Goal: Task Accomplishment & Management: Manage account settings

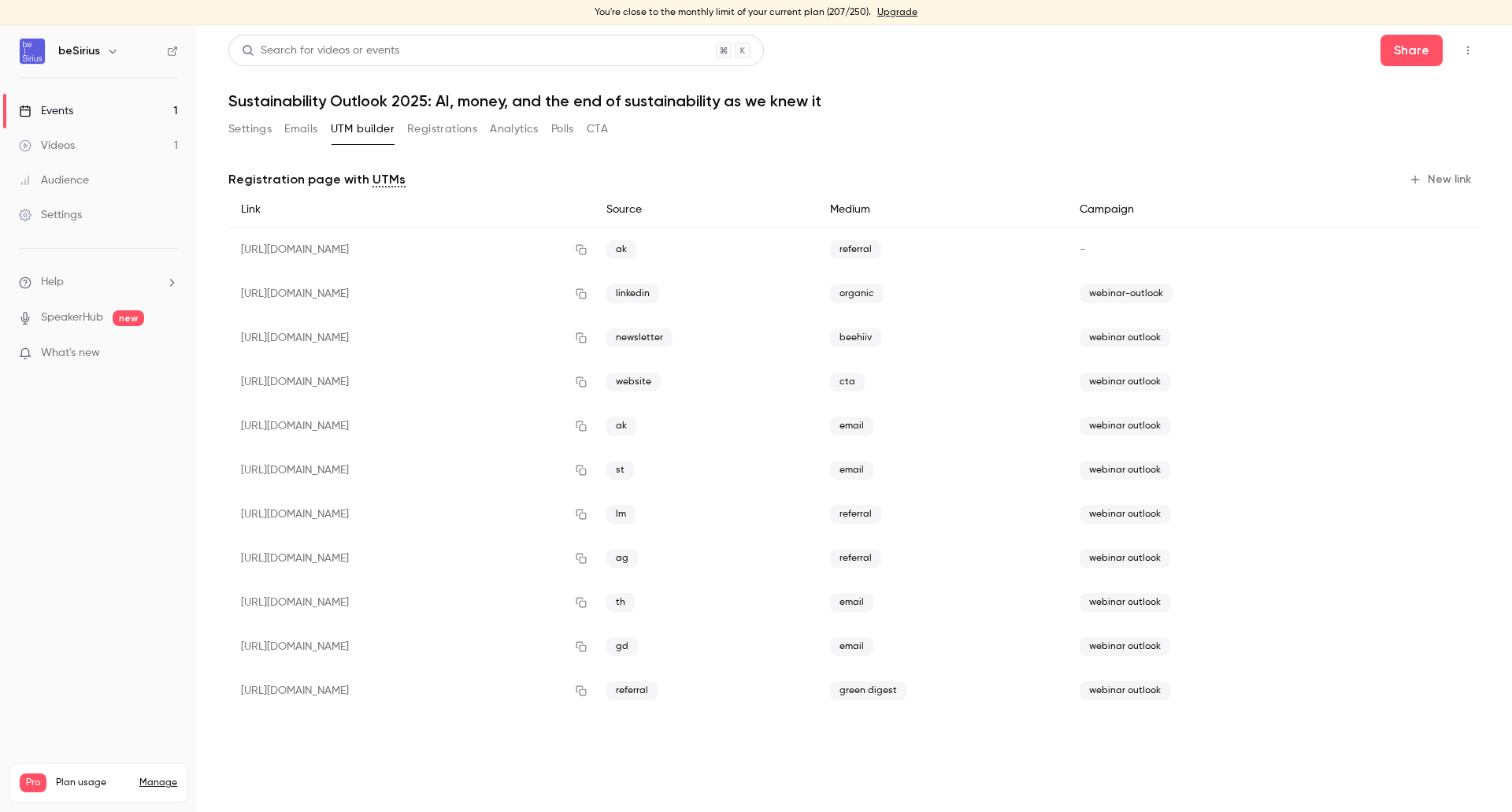
click at [66, 110] on div "Events" at bounding box center [45, 111] width 54 height 16
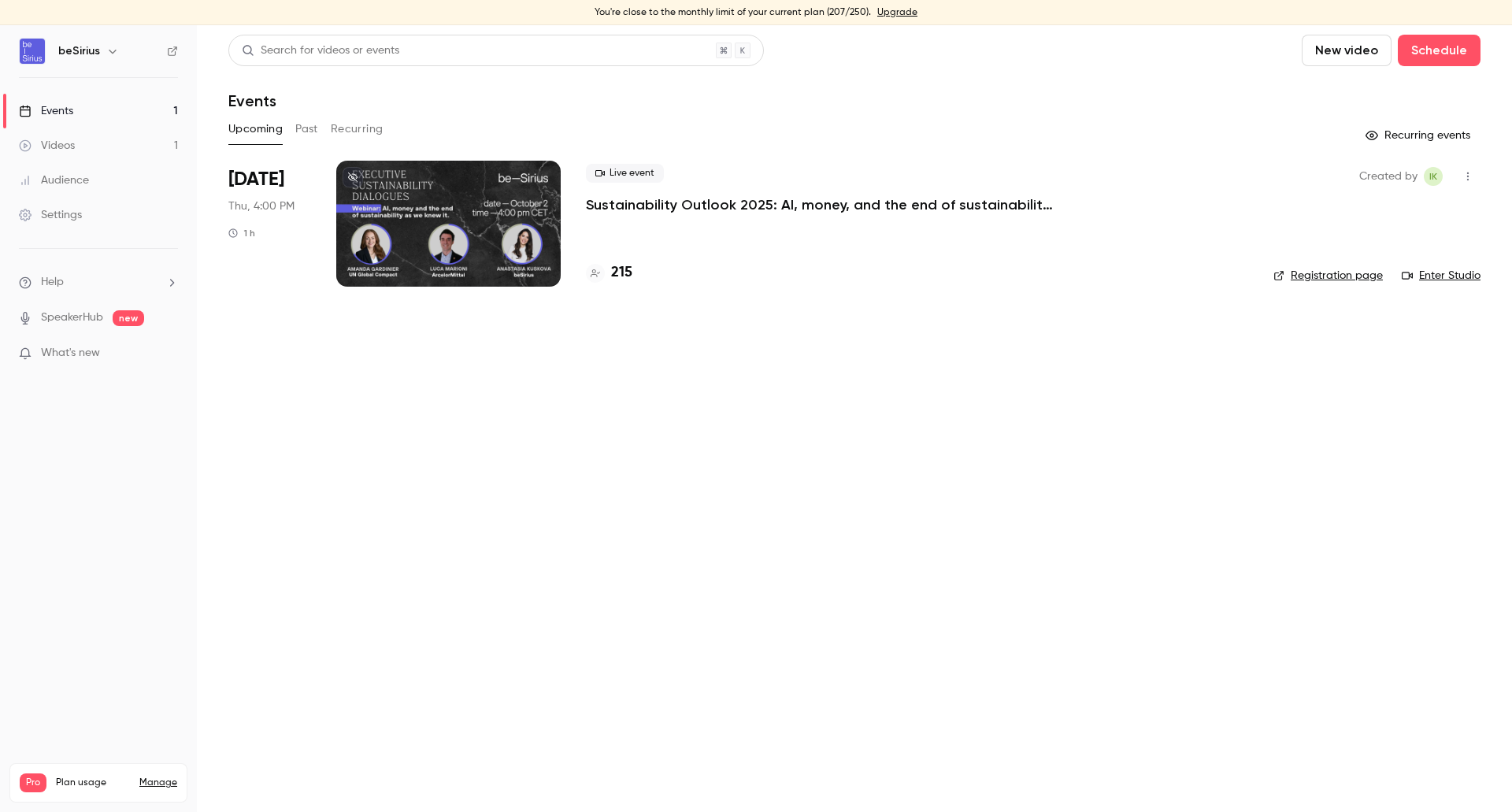
click at [392, 204] on div at bounding box center [449, 223] width 224 height 126
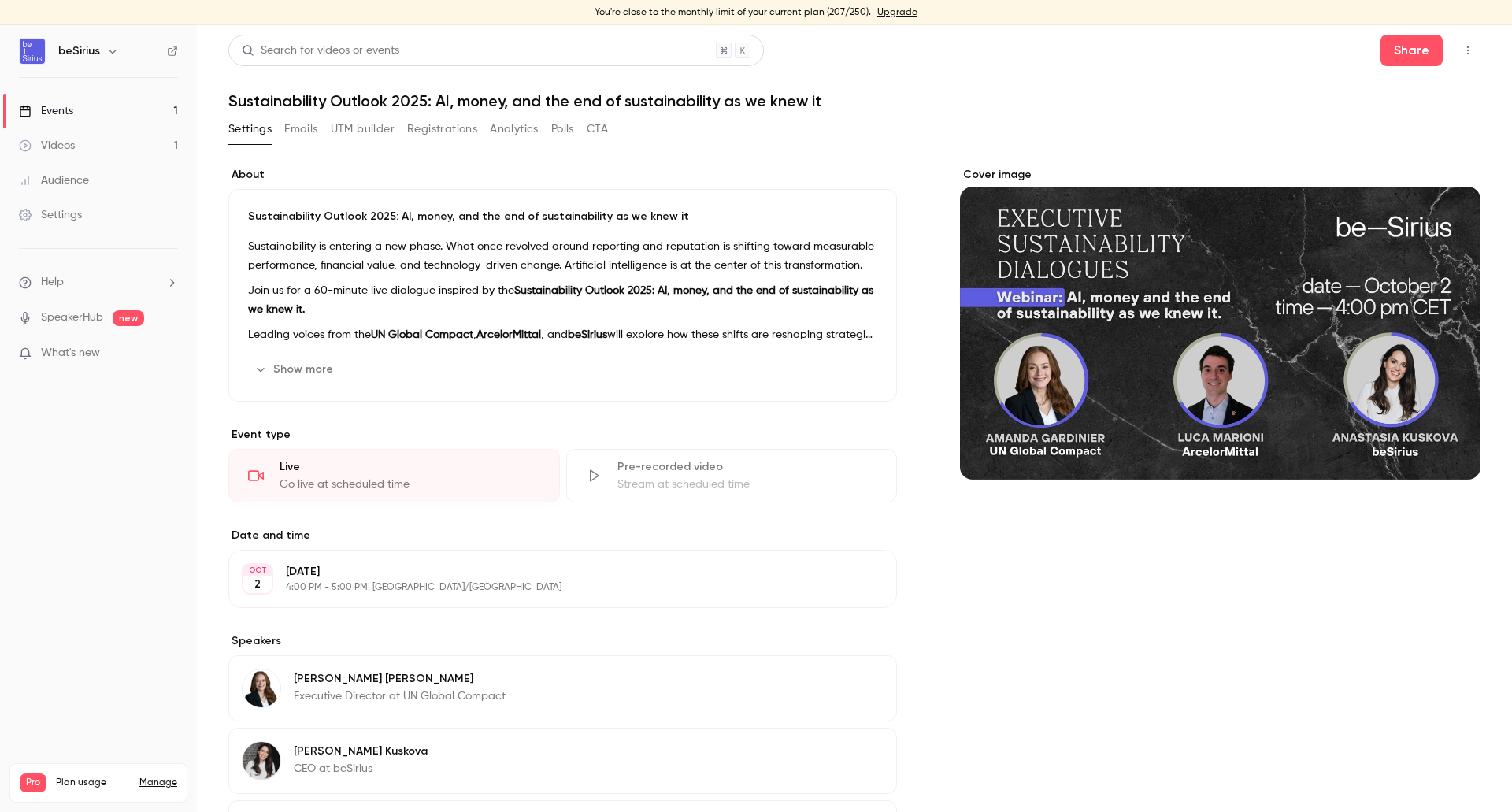
click at [52, 119] on link "Events 1" at bounding box center [98, 110] width 197 height 35
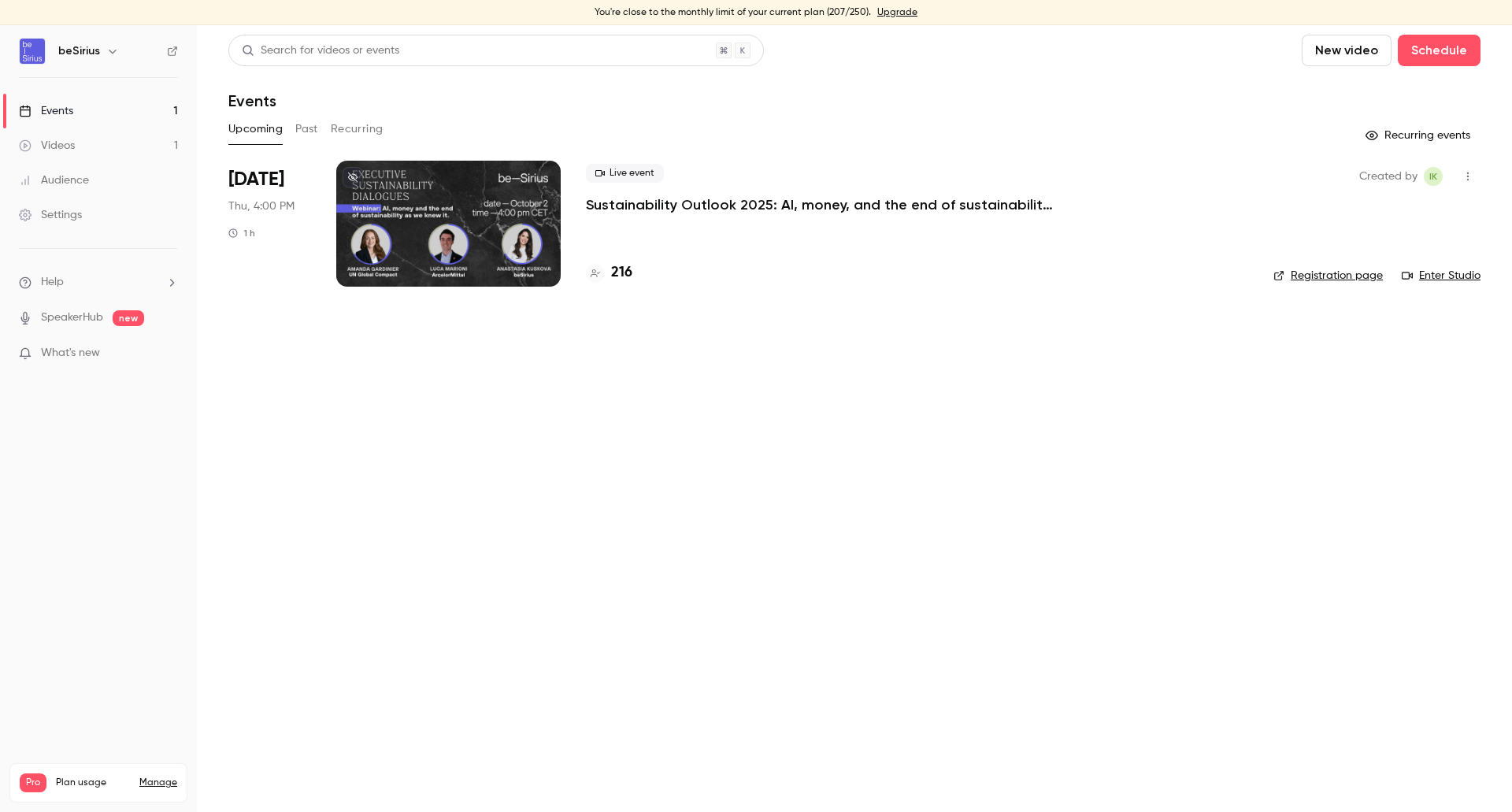
click at [481, 158] on div "Search for videos or events New video Schedule Events Upcoming Past Recurring R…" at bounding box center [855, 170] width 1253 height 271
click at [487, 207] on div at bounding box center [449, 223] width 224 height 126
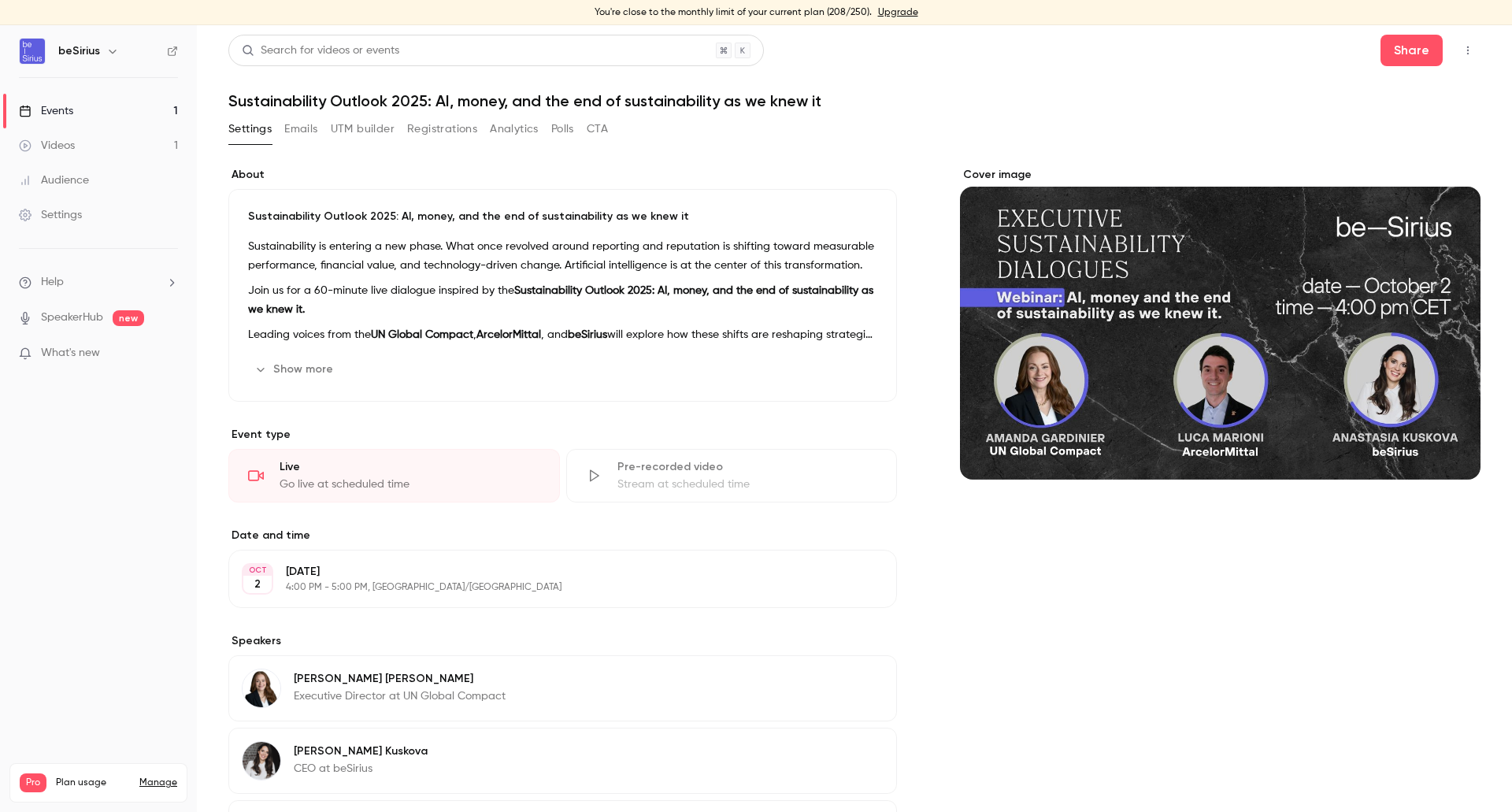
click at [310, 128] on button "Emails" at bounding box center [300, 129] width 33 height 25
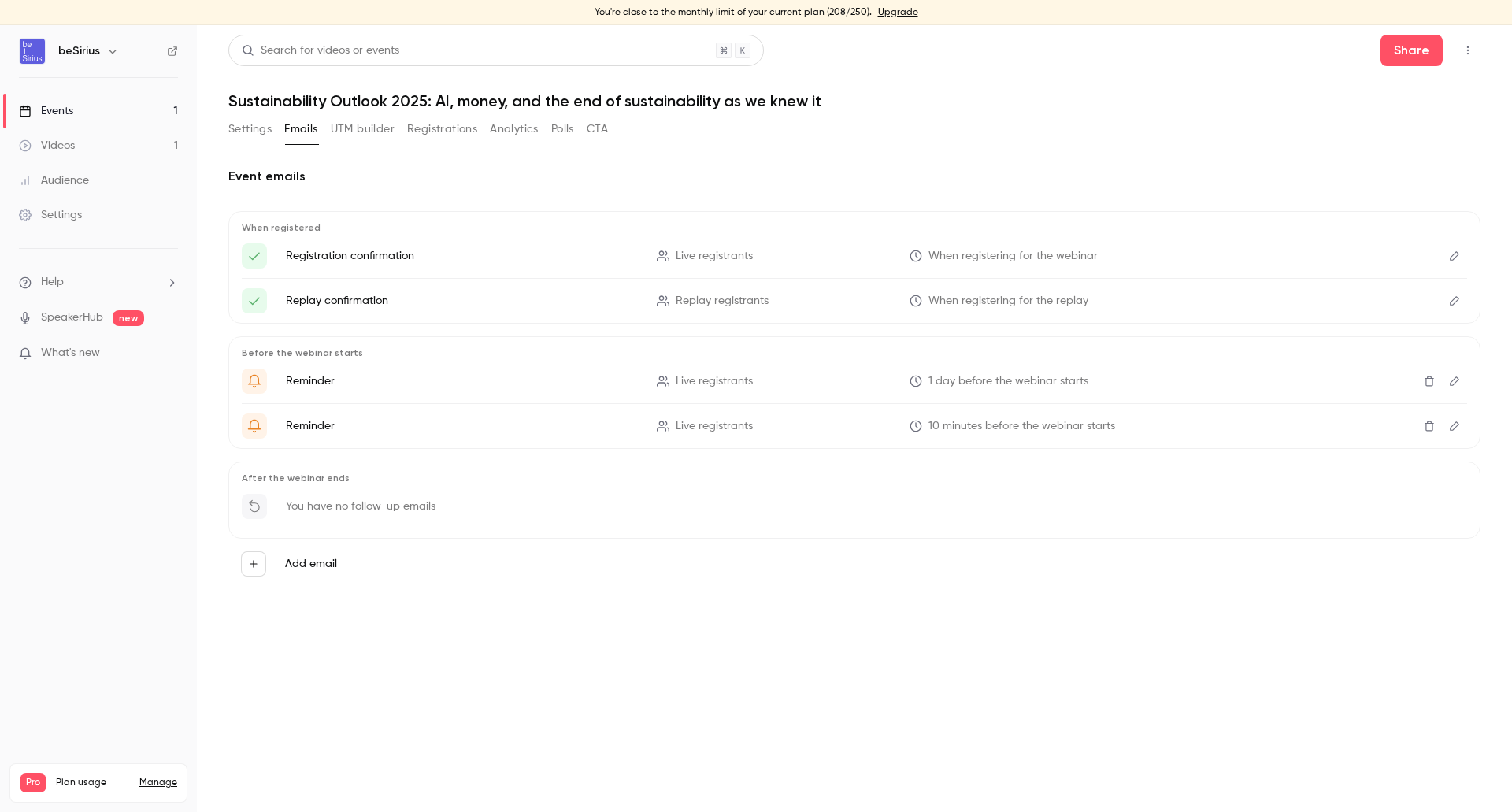
click at [234, 117] on button "Settings" at bounding box center [250, 129] width 44 height 25
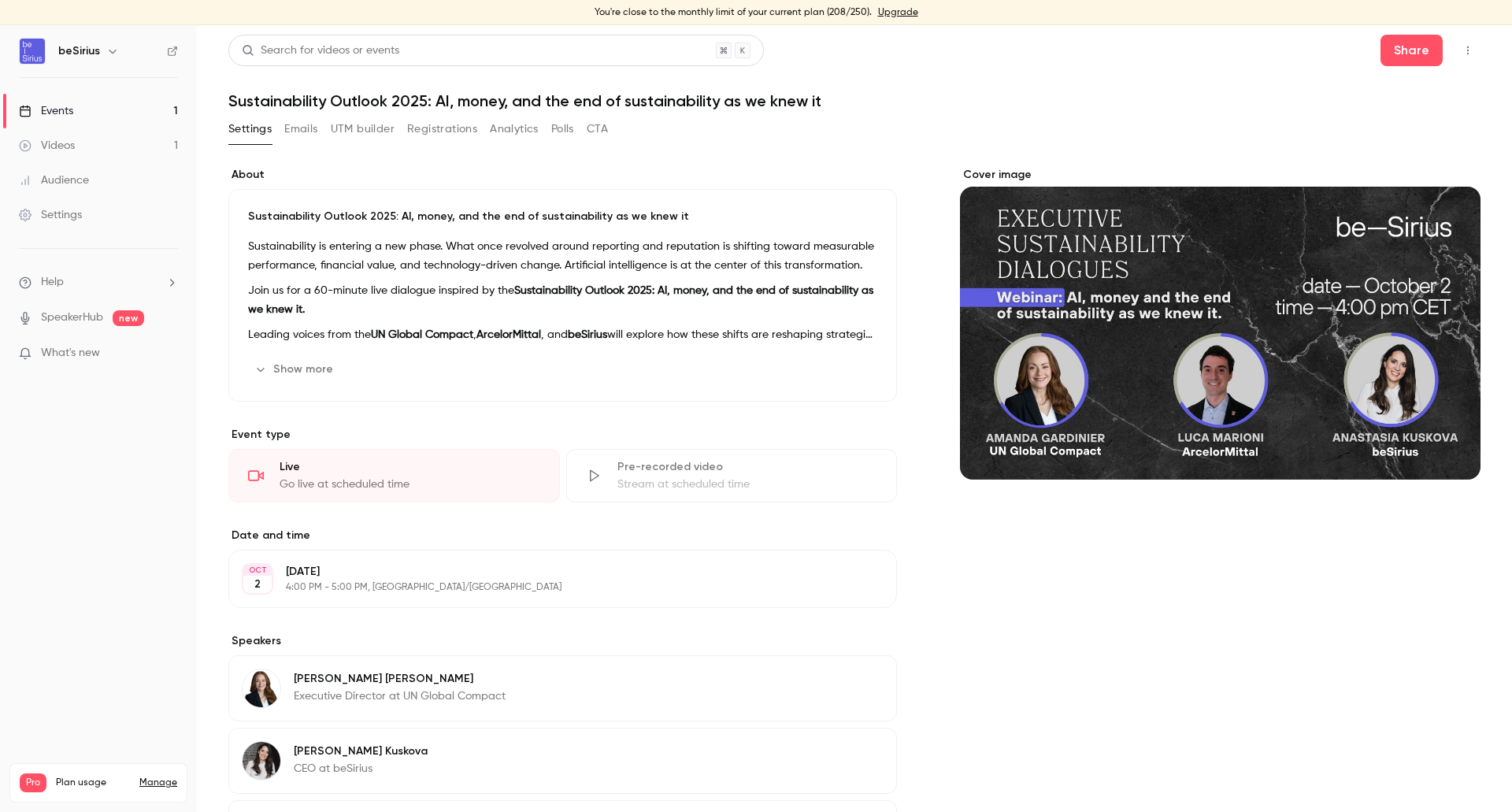
click at [514, 127] on button "Analytics" at bounding box center [514, 129] width 49 height 25
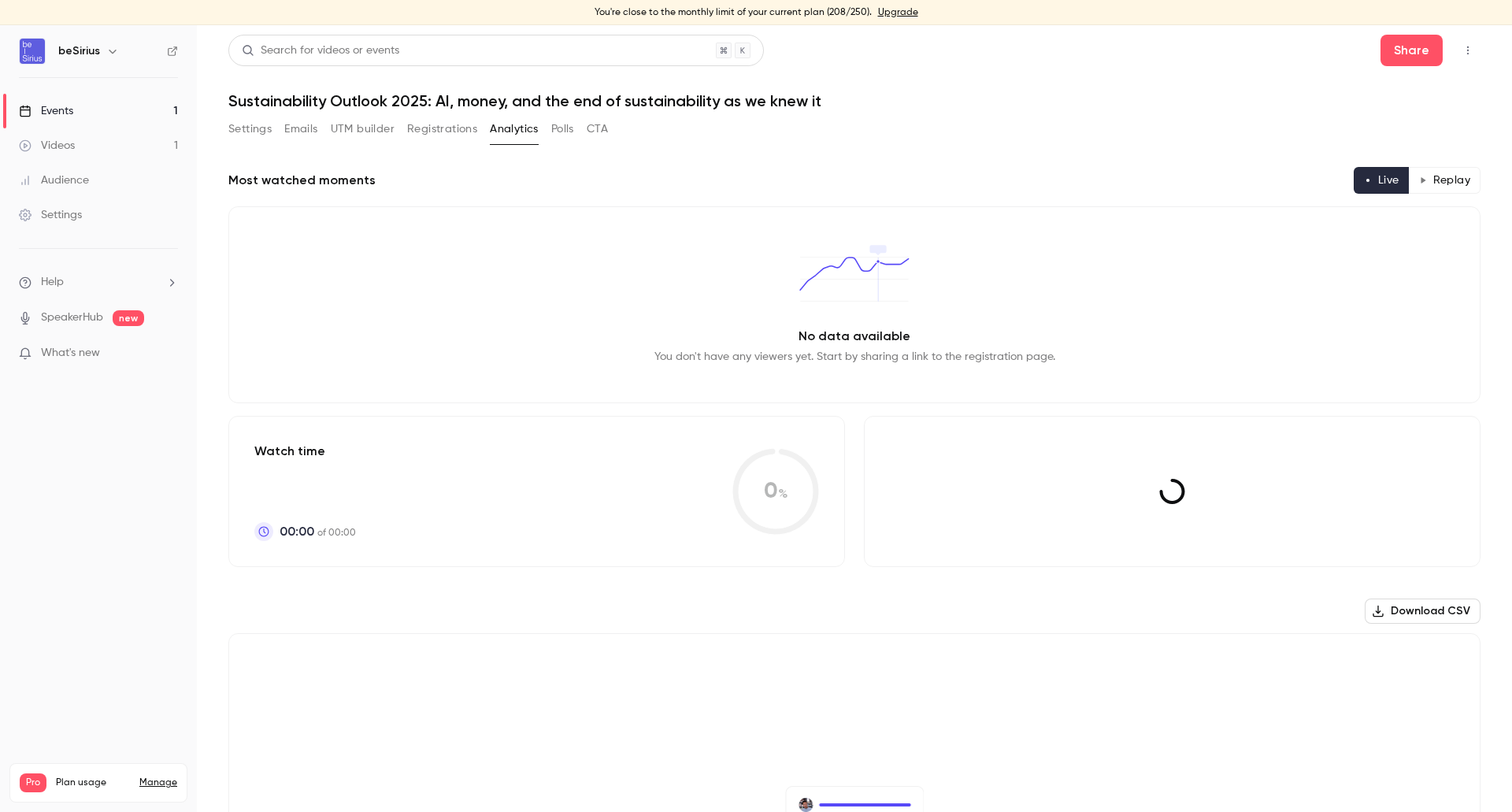
click at [565, 128] on button "Polls" at bounding box center [563, 129] width 23 height 25
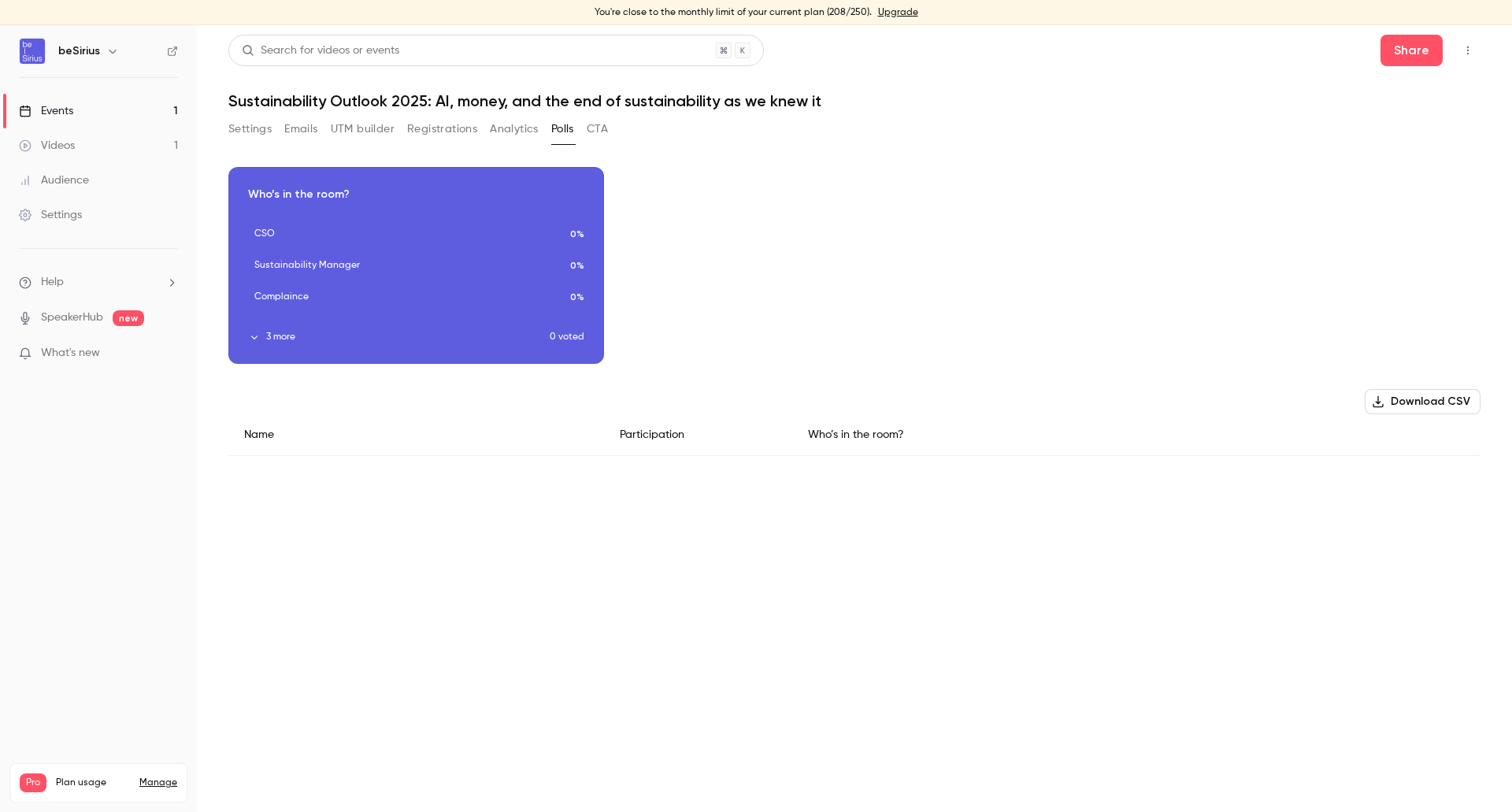
click at [530, 127] on button "Analytics" at bounding box center [514, 129] width 49 height 25
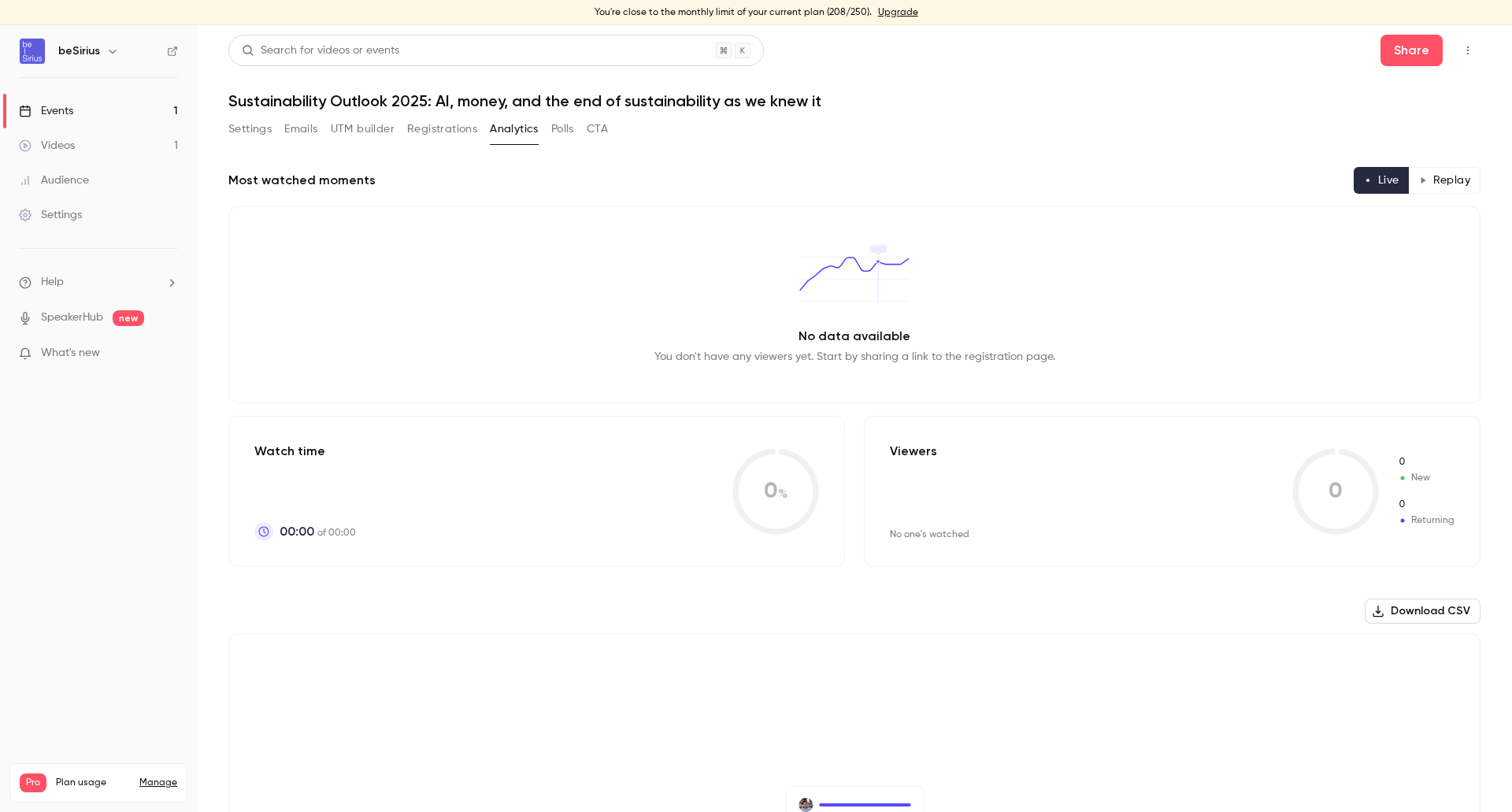
click at [570, 133] on button "Polls" at bounding box center [563, 129] width 23 height 25
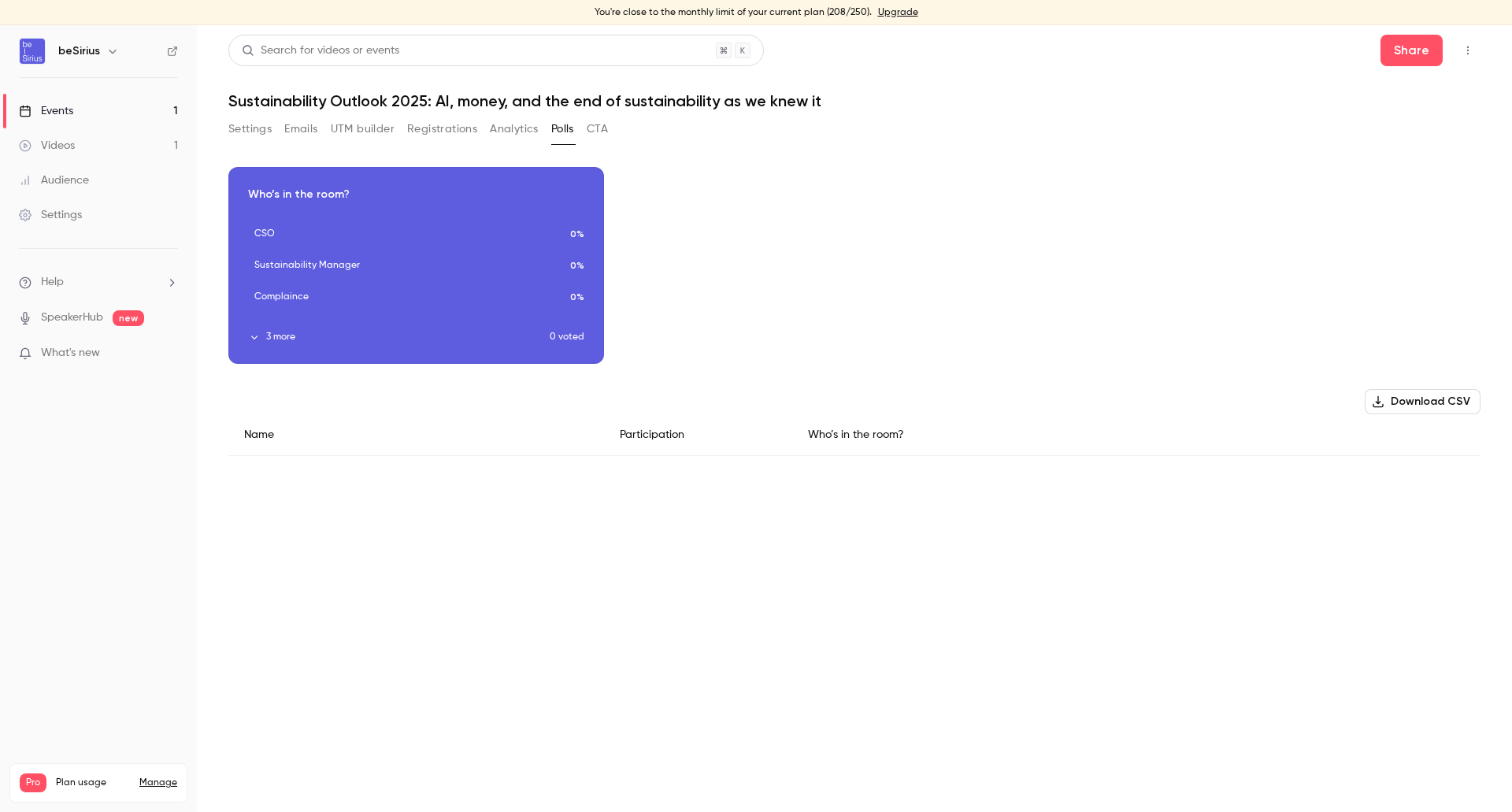
click at [86, 106] on link "Events 1" at bounding box center [98, 110] width 197 height 35
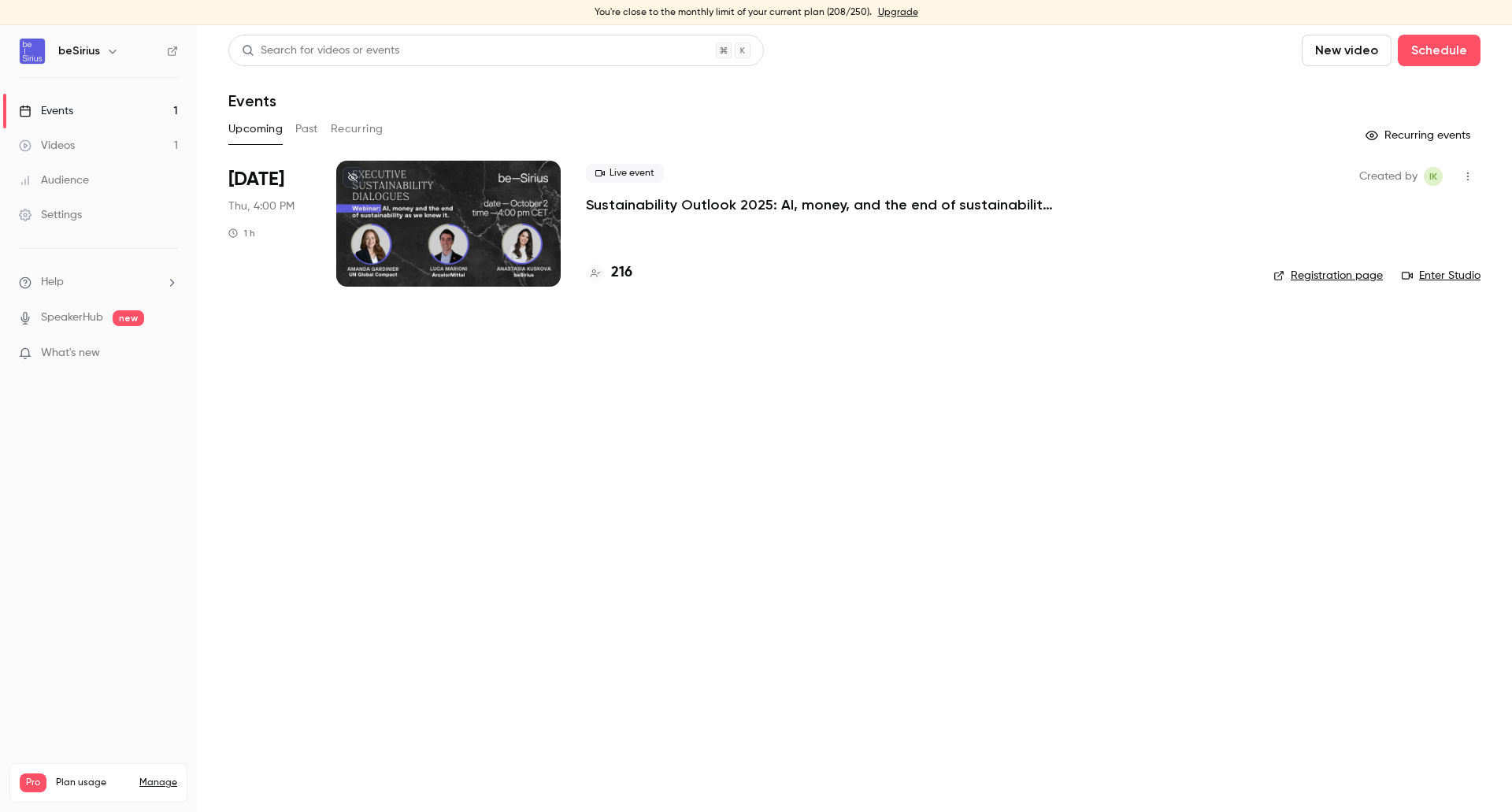
click at [376, 189] on div at bounding box center [449, 223] width 224 height 126
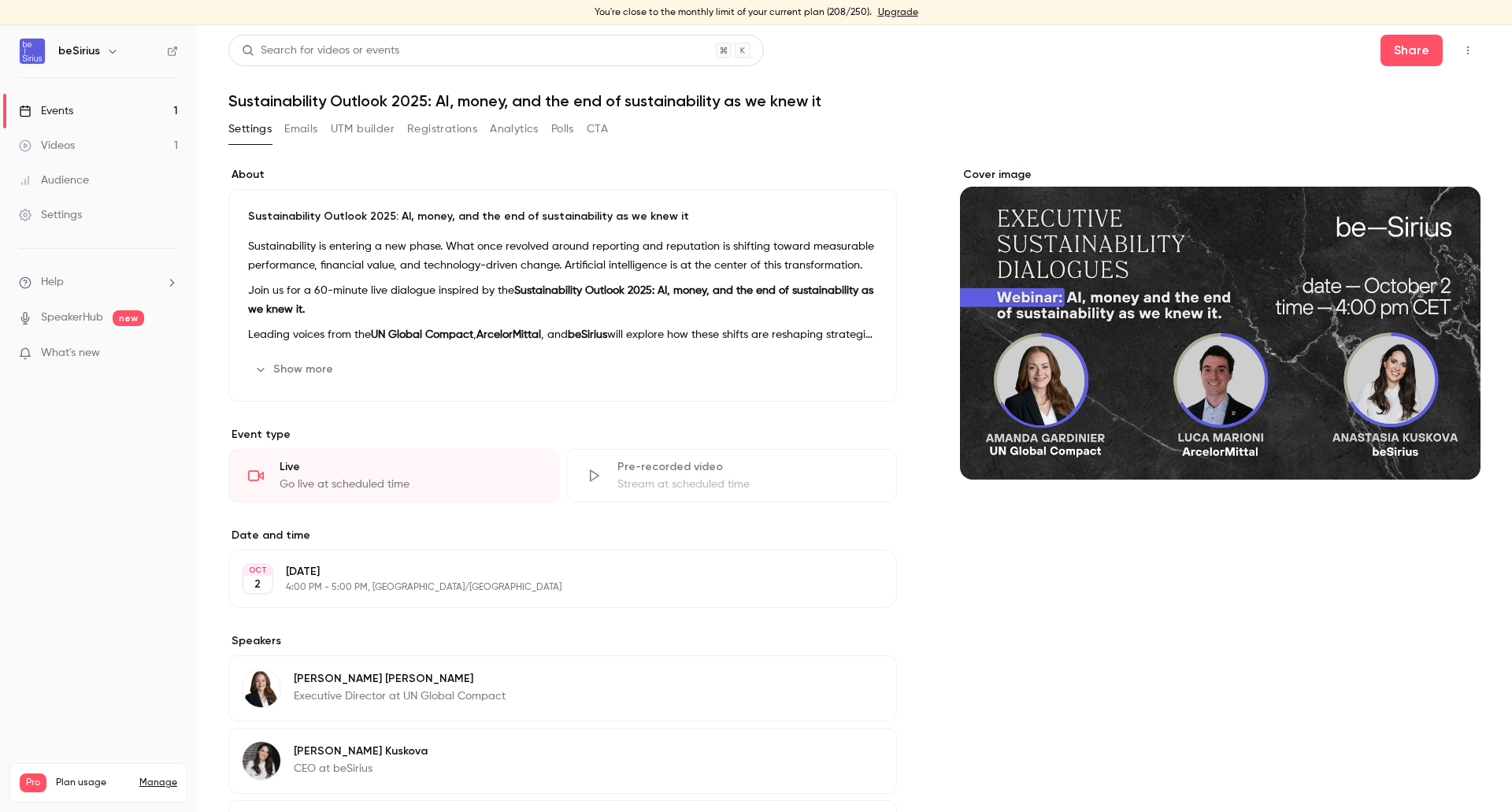
click at [54, 102] on link "Events 1" at bounding box center [98, 110] width 197 height 35
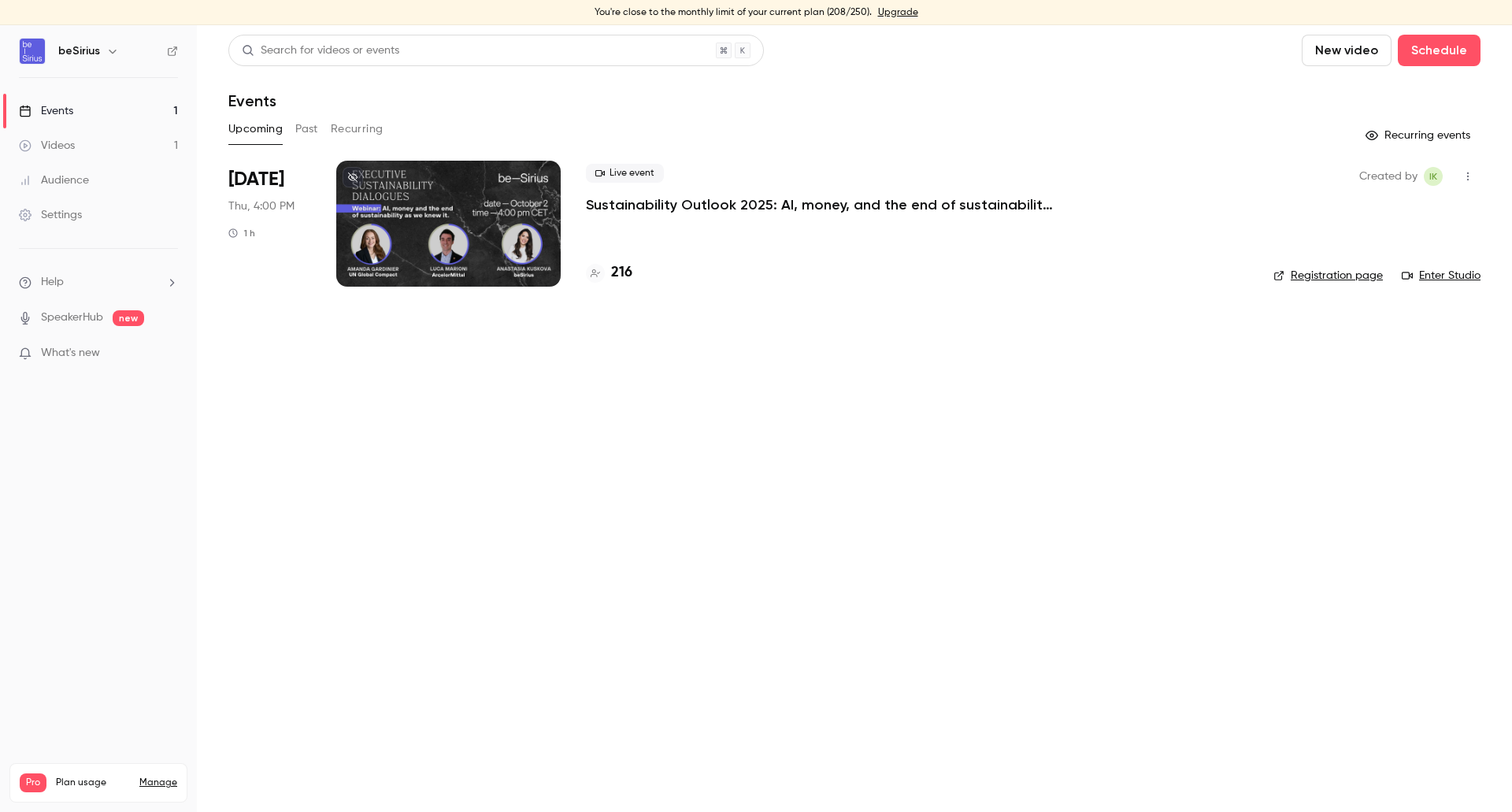
click at [394, 185] on div at bounding box center [449, 223] width 224 height 126
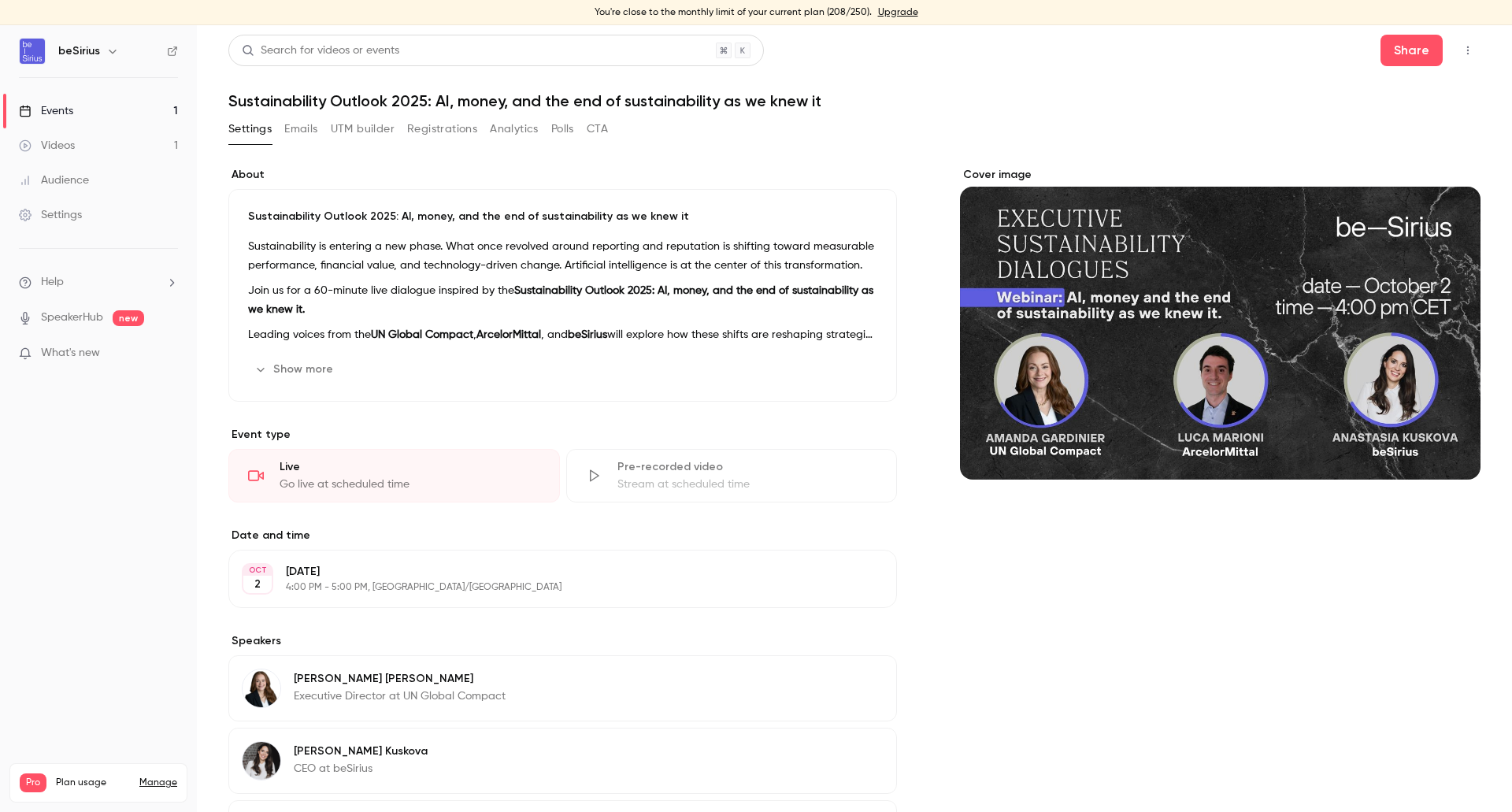
click at [99, 109] on link "Events 1" at bounding box center [98, 110] width 197 height 35
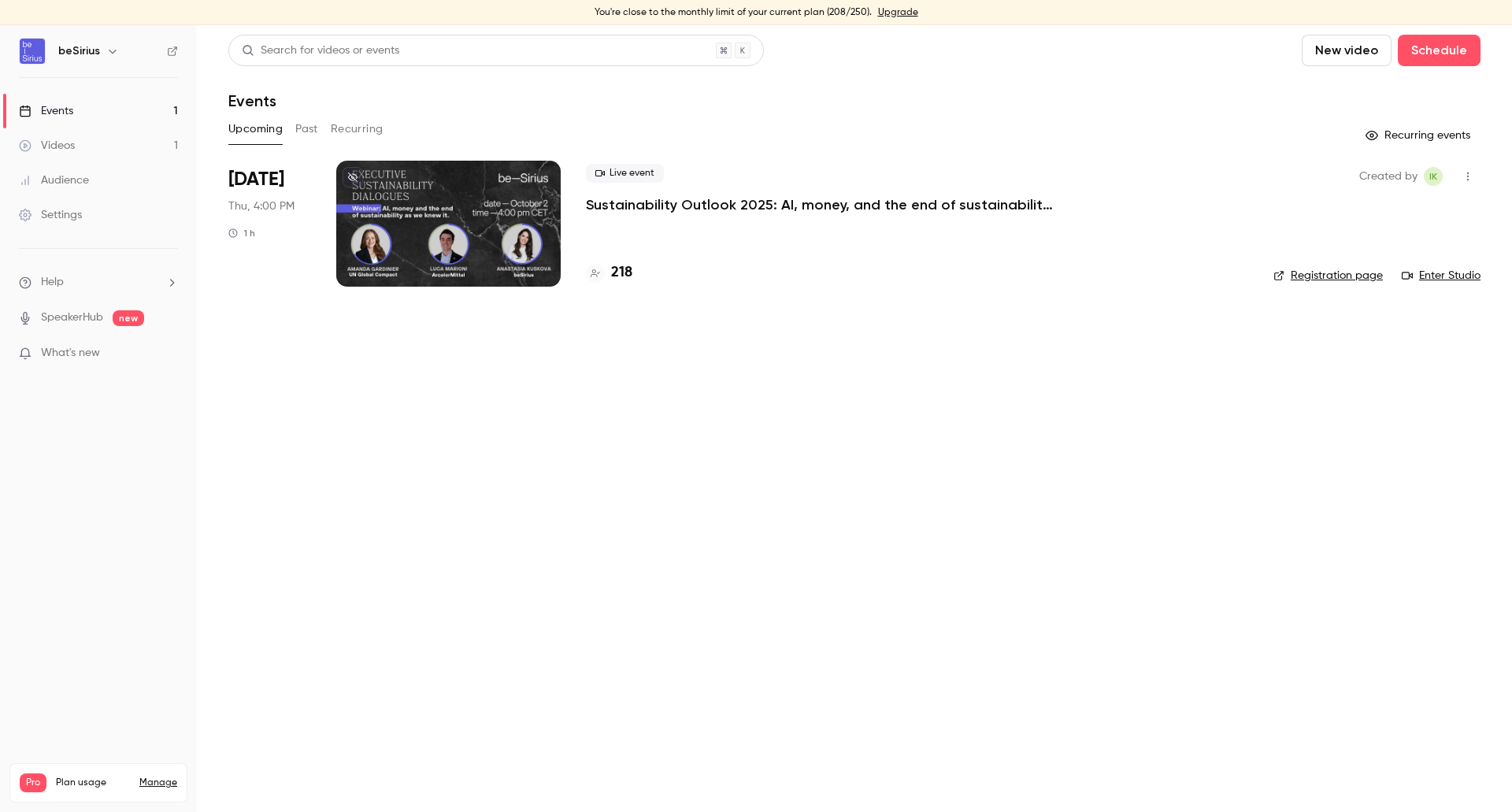
click at [470, 211] on div at bounding box center [449, 223] width 224 height 126
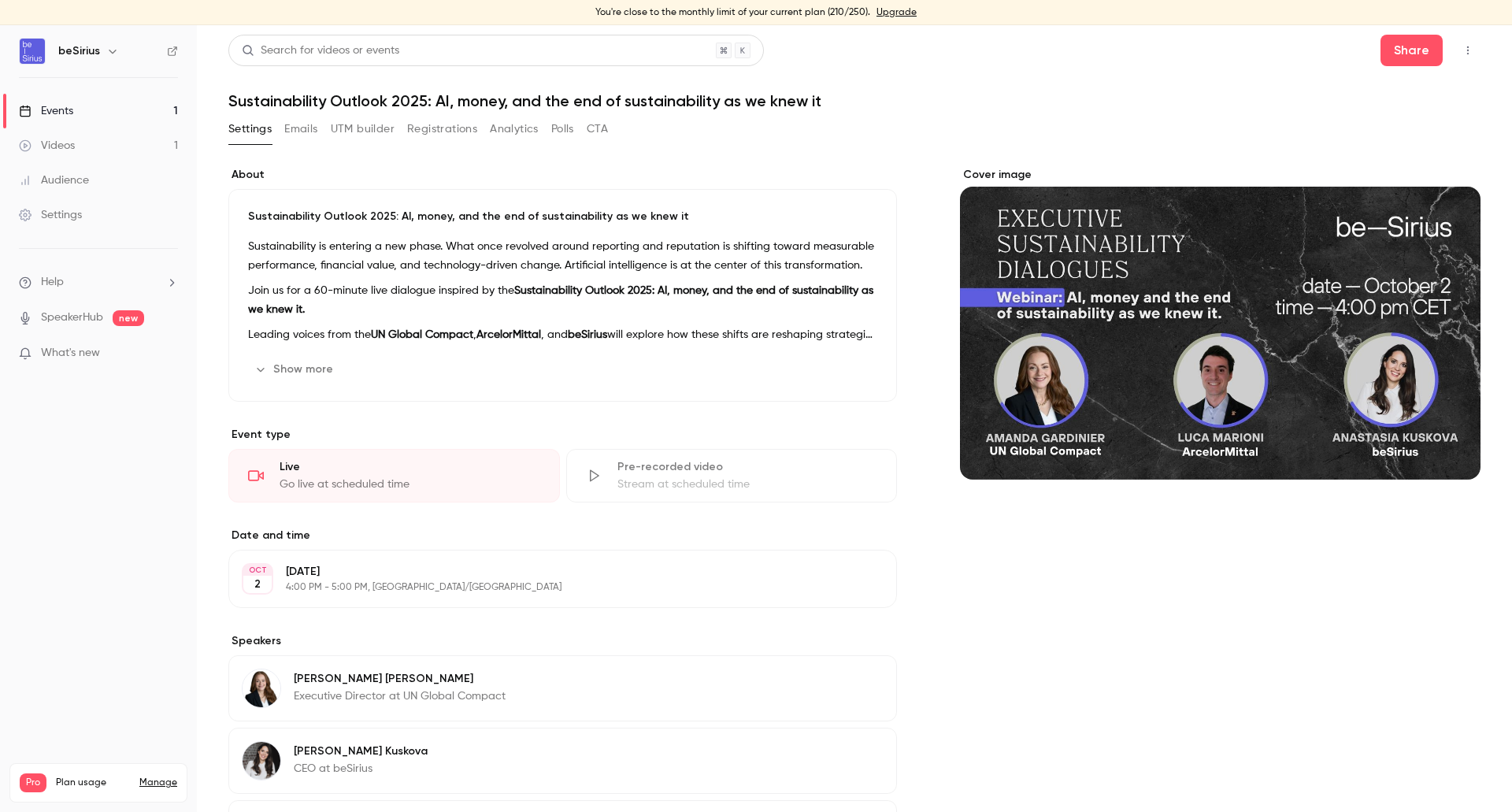
click at [78, 107] on link "Events 1" at bounding box center [98, 110] width 197 height 35
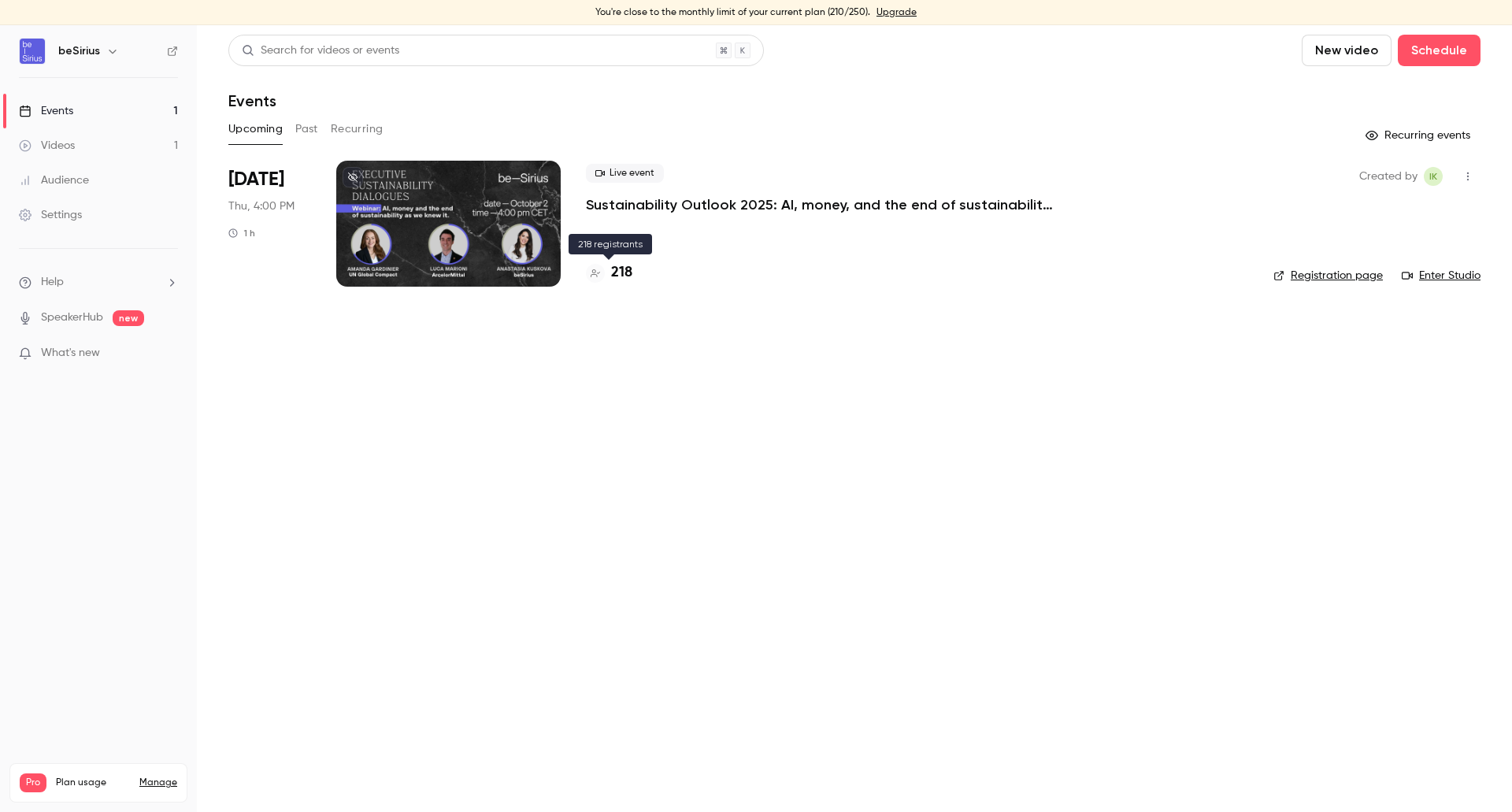
click at [627, 270] on h4 "218" at bounding box center [622, 273] width 21 height 21
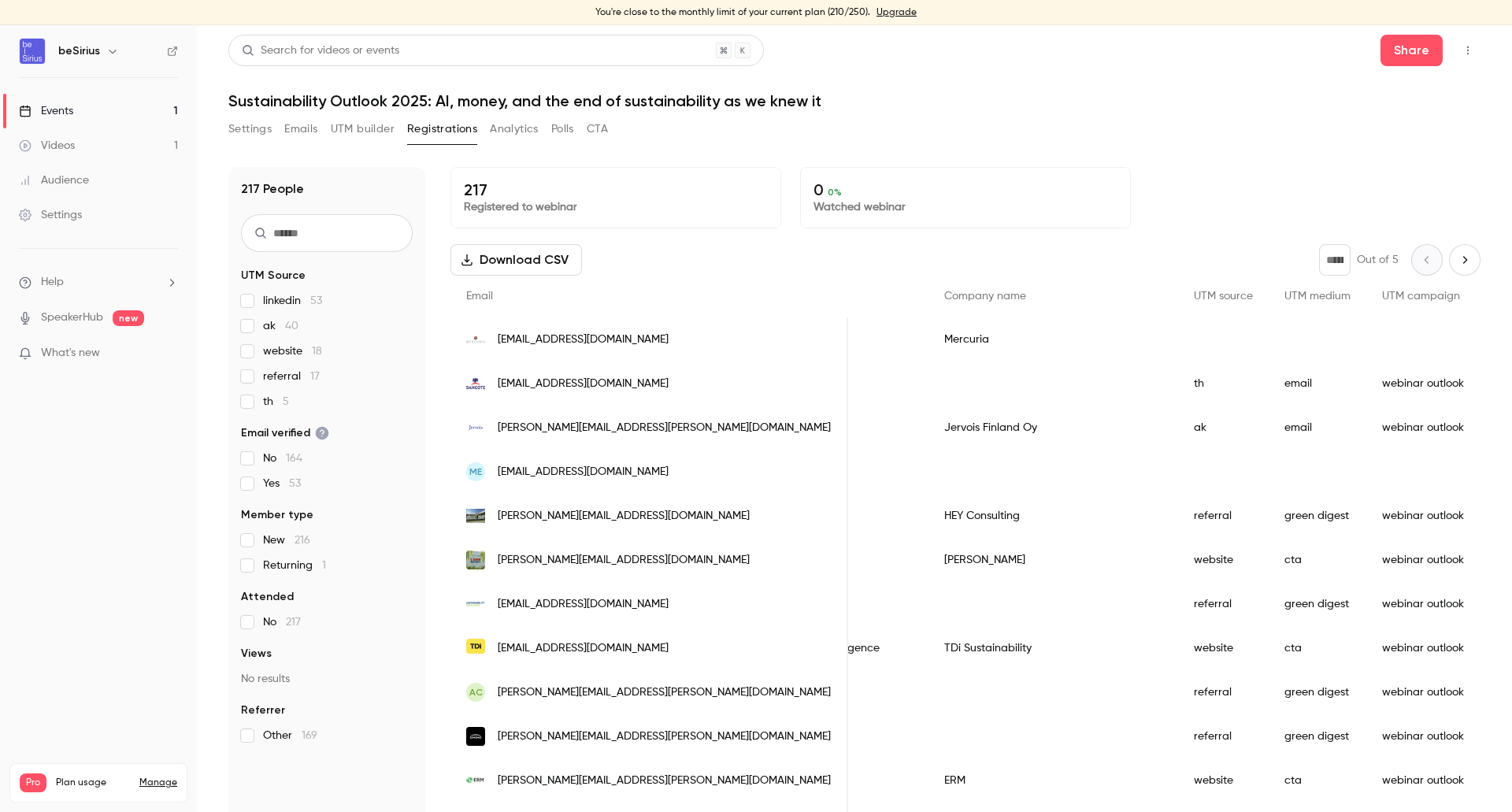
click at [501, 264] on button "Download CSV" at bounding box center [516, 259] width 132 height 31
